Goal: Task Accomplishment & Management: Manage account settings

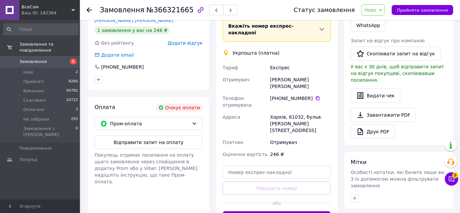
scroll to position [151, 0]
click at [136, 122] on span "Пром-оплата" at bounding box center [149, 123] width 79 height 7
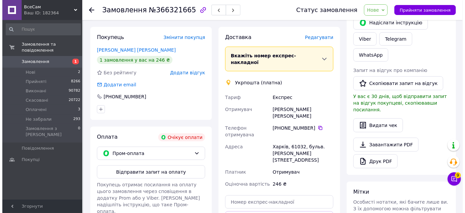
scroll to position [91, 0]
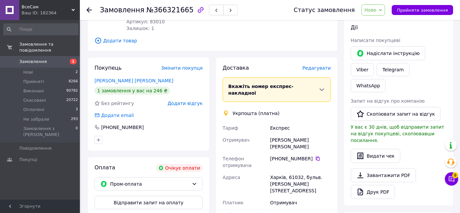
click at [319, 86] on icon at bounding box center [322, 89] width 7 height 7
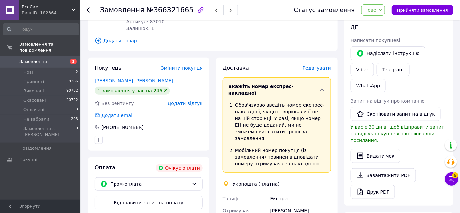
drag, startPoint x: 280, startPoint y: 61, endPoint x: 288, endPoint y: 60, distance: 7.7
click at [281, 60] on div "Доставка [PERSON_NAME] Вкажіть номер експрес-накладної Обов'язково введіть номе…" at bounding box center [277, 210] width 122 height 304
click at [318, 67] on span "Редагувати" at bounding box center [317, 67] width 28 height 5
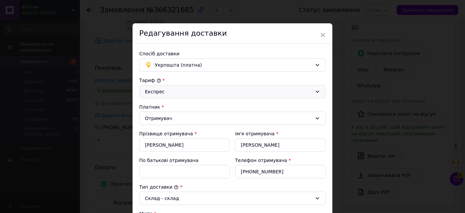
click at [164, 87] on div "Експрес" at bounding box center [232, 91] width 187 height 13
click at [157, 106] on li "Стандарт" at bounding box center [232, 106] width 186 height 12
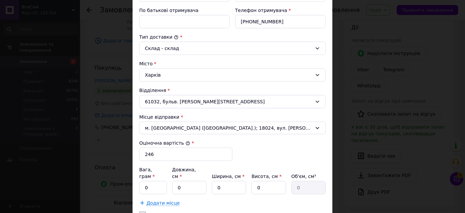
scroll to position [202, 0]
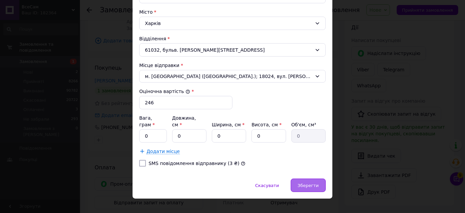
click at [303, 183] on span "Зберегти" at bounding box center [308, 185] width 21 height 5
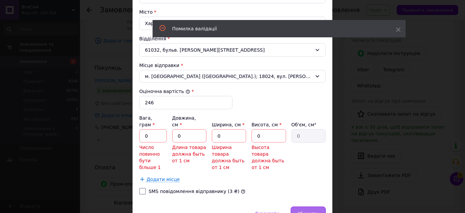
click at [304, 207] on div "Зберегти" at bounding box center [308, 213] width 35 height 13
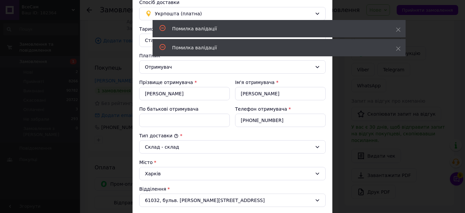
scroll to position [0, 0]
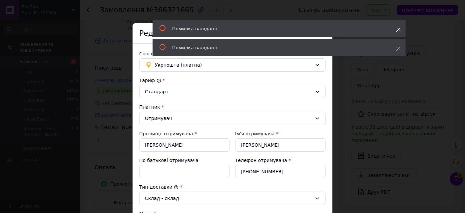
click at [398, 27] on icon at bounding box center [398, 29] width 5 height 5
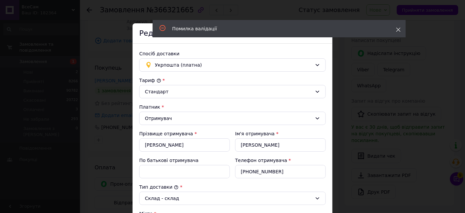
click at [397, 48] on div "× Редагування доставки Спосіб доставки Укрпошта (платна) Тариф * [PERSON_NAME] …" at bounding box center [232, 106] width 465 height 213
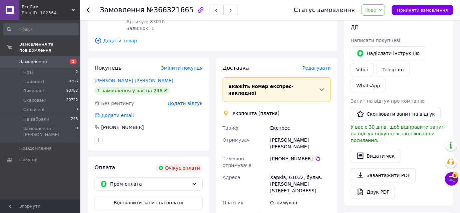
click at [195, 101] on span "Додати відгук" at bounding box center [185, 103] width 35 height 5
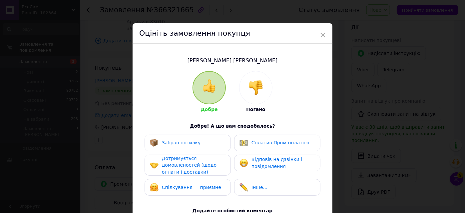
click at [259, 84] on img at bounding box center [255, 87] width 15 height 15
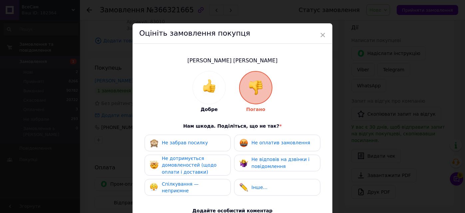
click at [192, 192] on div "Спілкування — неприємне" at bounding box center [188, 187] width 86 height 17
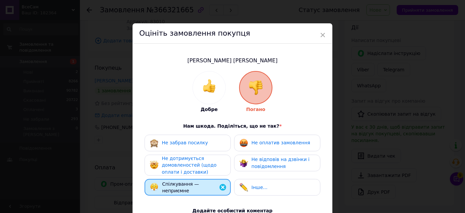
drag, startPoint x: 182, startPoint y: 164, endPoint x: 255, endPoint y: 162, distance: 73.6
click at [182, 164] on span "Не дотримується домовленостей (щодо оплати і доставки)" at bounding box center [189, 165] width 55 height 19
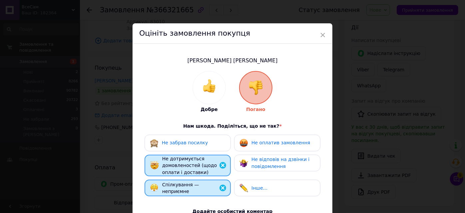
click at [309, 162] on div "Не відповів на дзвінки і повідомлення" at bounding box center [282, 163] width 63 height 14
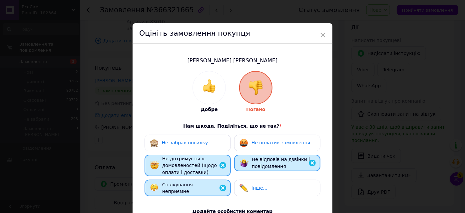
click at [289, 144] on span "Не оплатив замовлення" at bounding box center [280, 142] width 59 height 5
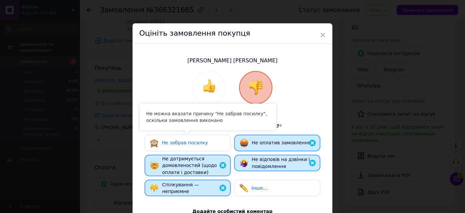
click at [191, 145] on span "Не забрав посилку" at bounding box center [185, 142] width 46 height 5
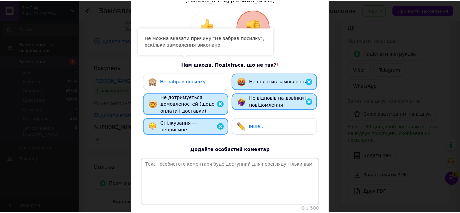
scroll to position [91, 0]
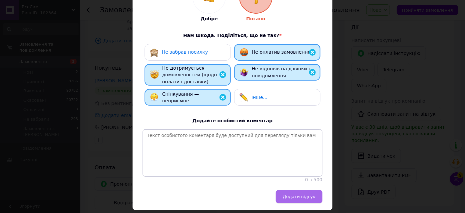
click at [294, 203] on button "Додати відгук" at bounding box center [299, 196] width 47 height 13
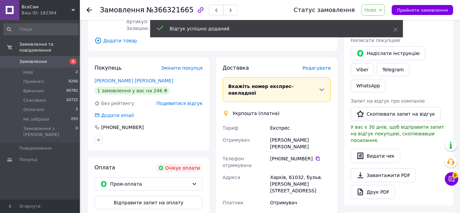
click at [377, 10] on span "Нове" at bounding box center [371, 9] width 12 height 5
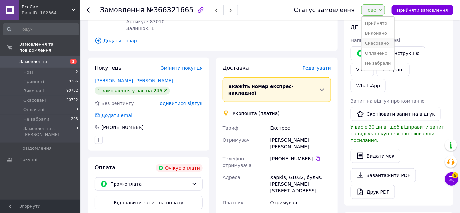
click at [390, 44] on li "Скасовано" at bounding box center [378, 43] width 33 height 10
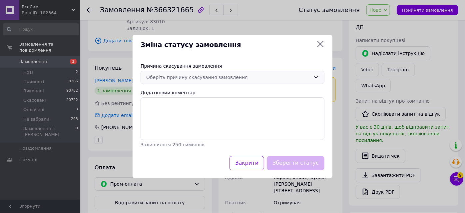
click at [213, 79] on div "Оберіть причину скасування замовлення" at bounding box center [228, 77] width 165 height 7
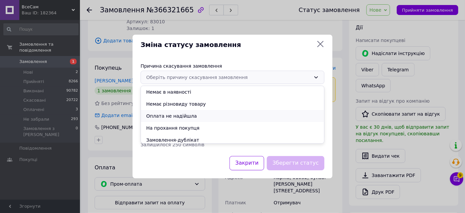
drag, startPoint x: 181, startPoint y: 114, endPoint x: 268, endPoint y: 137, distance: 90.9
click at [181, 114] on li "Оплата не надійшла" at bounding box center [232, 116] width 183 height 12
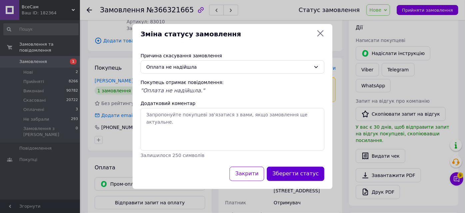
click at [310, 171] on button "Зберегти статус" at bounding box center [296, 174] width 58 height 14
